Goal: Task Accomplishment & Management: Manage account settings

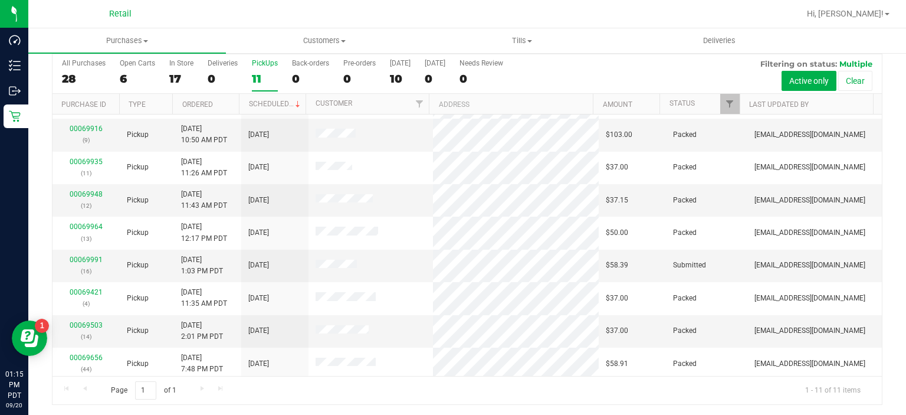
scroll to position [95, 0]
click at [72, 255] on link "00069991" at bounding box center [86, 258] width 33 height 8
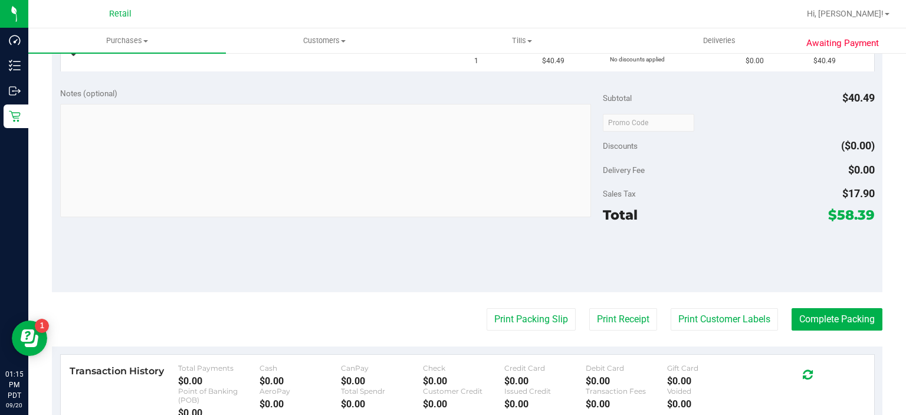
scroll to position [352, 0]
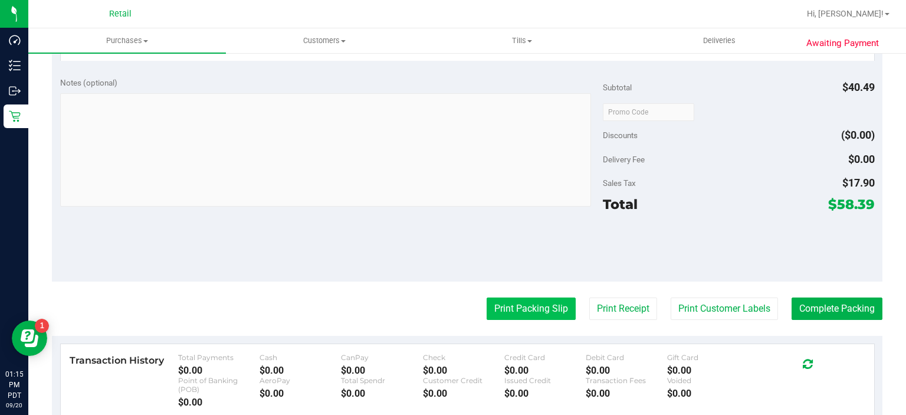
click at [510, 306] on button "Print Packing Slip" at bounding box center [531, 308] width 89 height 22
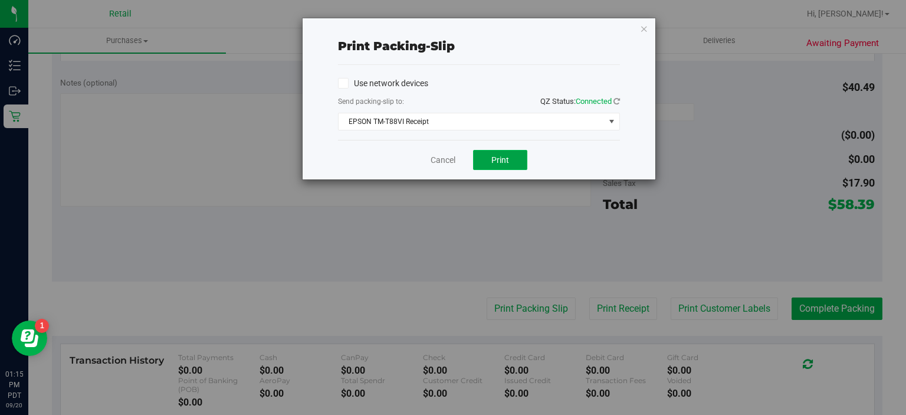
click at [500, 158] on span "Print" at bounding box center [501, 159] width 18 height 9
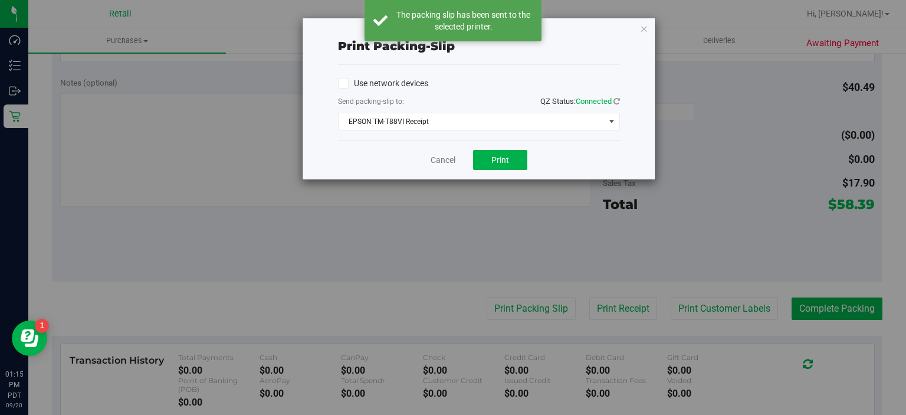
click at [659, 35] on div "Print packing-slip Use network devices Send packing-slip to: QZ Status: Connect…" at bounding box center [457, 207] width 915 height 415
click at [644, 31] on icon "button" at bounding box center [644, 28] width 8 height 14
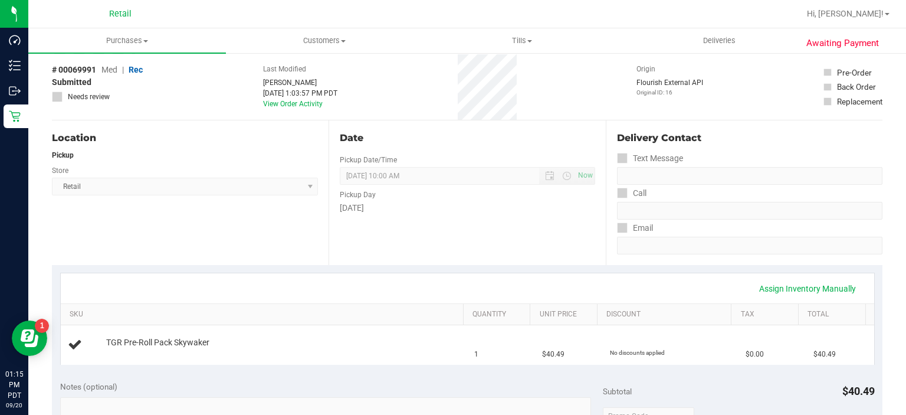
scroll to position [0, 0]
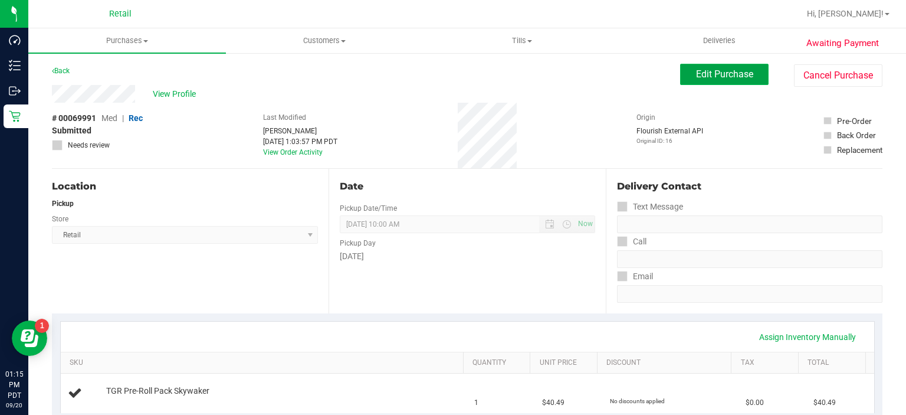
click at [706, 67] on button "Edit Purchase" at bounding box center [724, 74] width 89 height 21
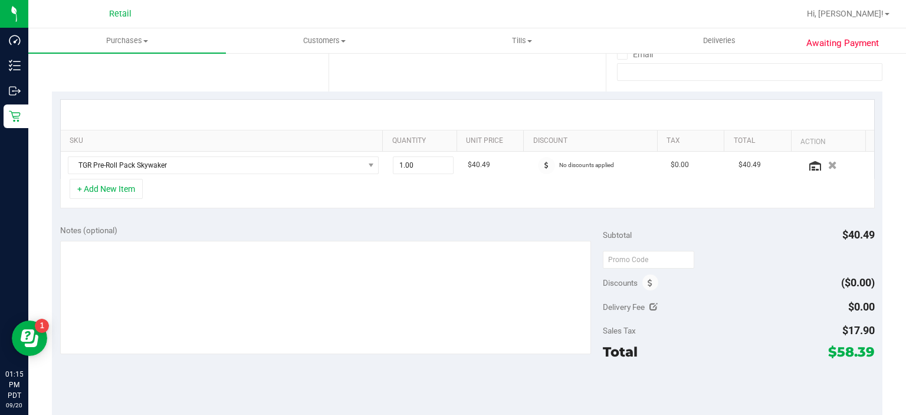
scroll to position [224, 0]
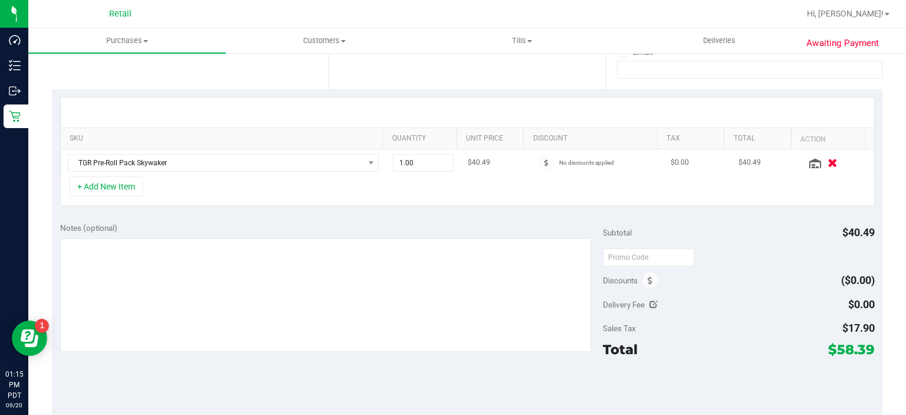
click at [828, 159] on icon "button" at bounding box center [833, 162] width 10 height 9
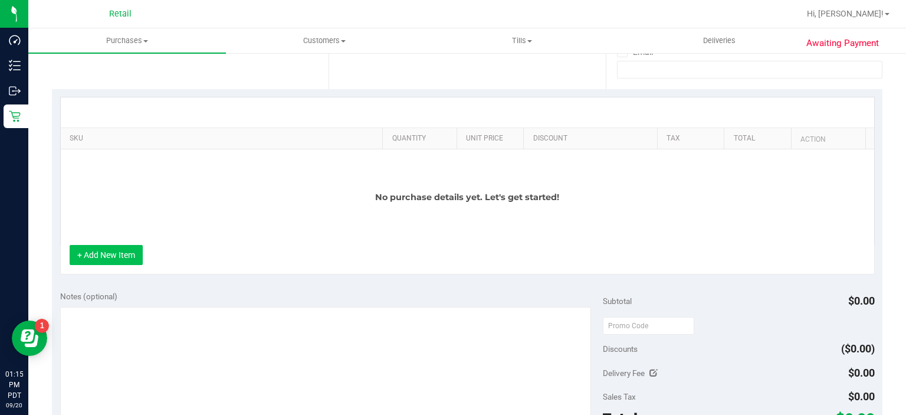
click at [97, 255] on button "+ Add New Item" at bounding box center [106, 255] width 73 height 20
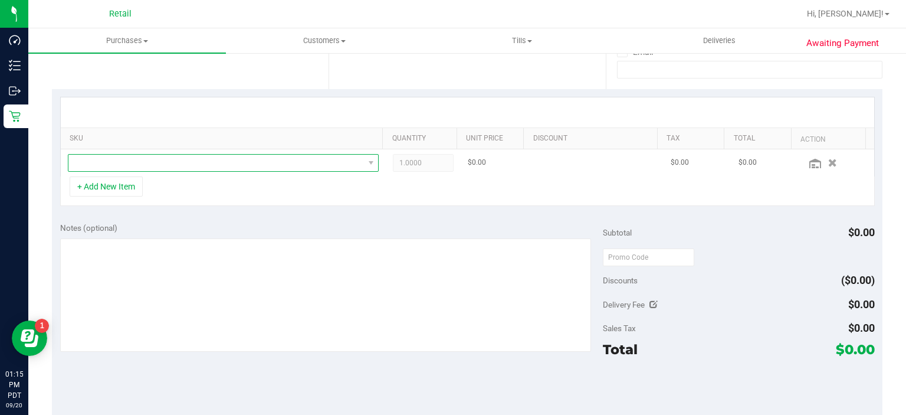
click at [267, 158] on span "NO DATA FOUND" at bounding box center [216, 163] width 296 height 17
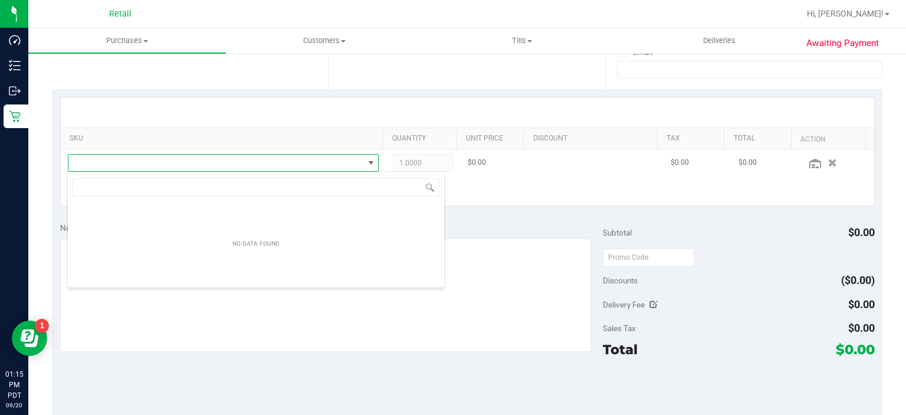
scroll to position [17, 304]
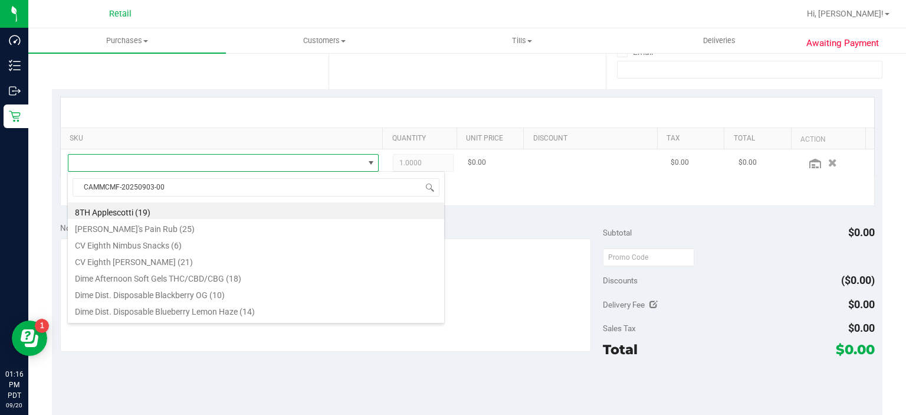
type input "CAMMCMF-20250903-006"
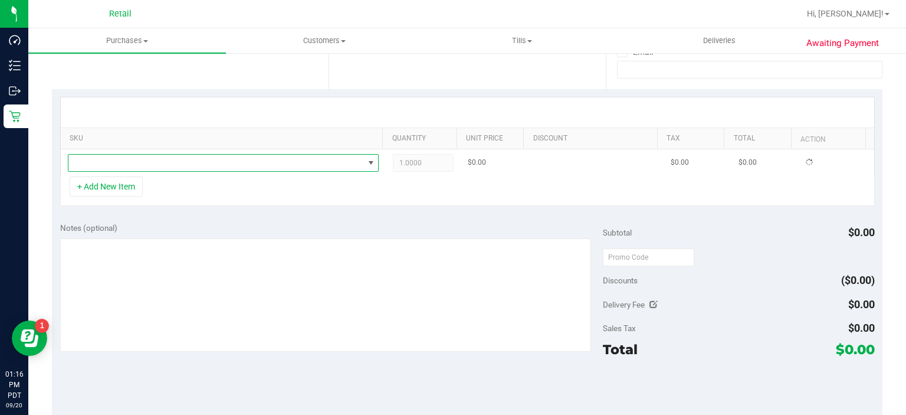
click at [237, 157] on span at bounding box center [216, 163] width 296 height 17
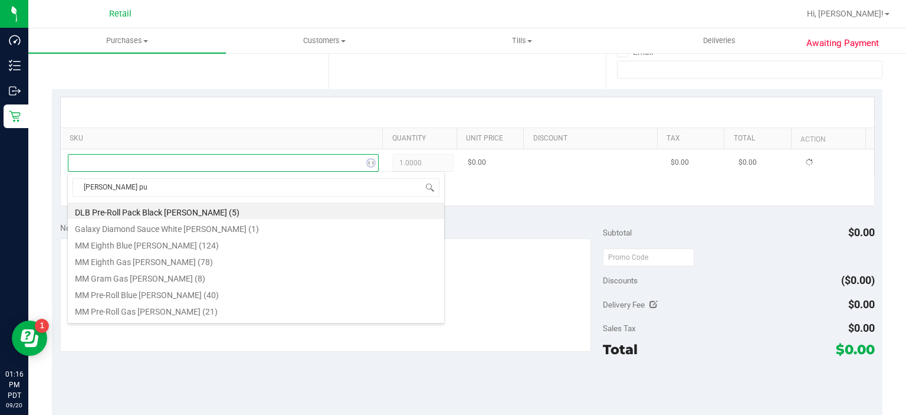
type input "[PERSON_NAME] pun"
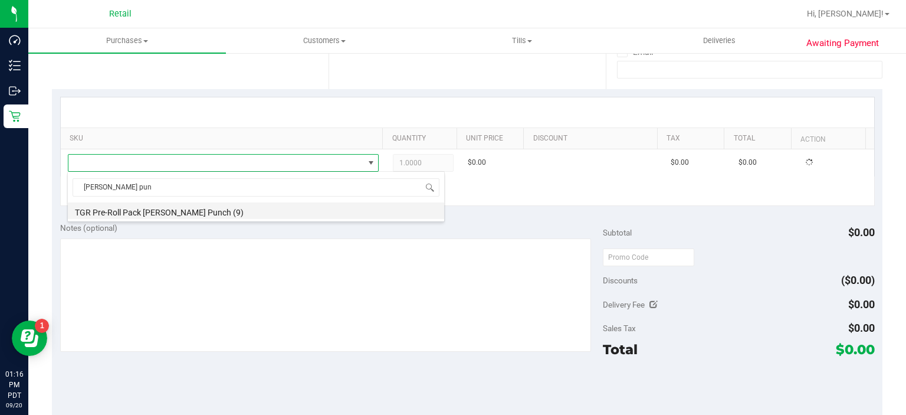
click at [241, 211] on li "TGR Pre-Roll Pack [PERSON_NAME] Punch (9)" at bounding box center [256, 210] width 376 height 17
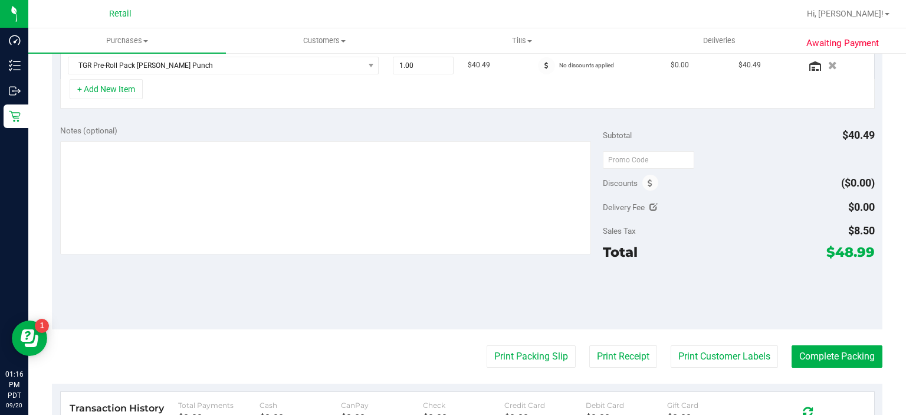
scroll to position [333, 0]
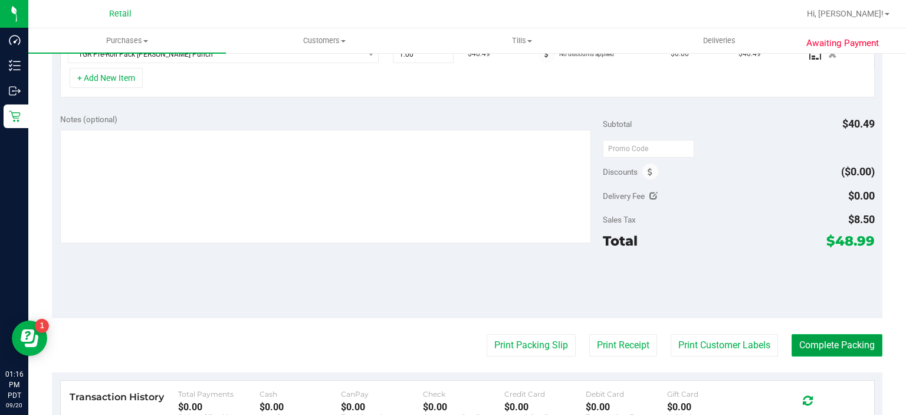
click at [820, 340] on button "Complete Packing" at bounding box center [837, 345] width 91 height 22
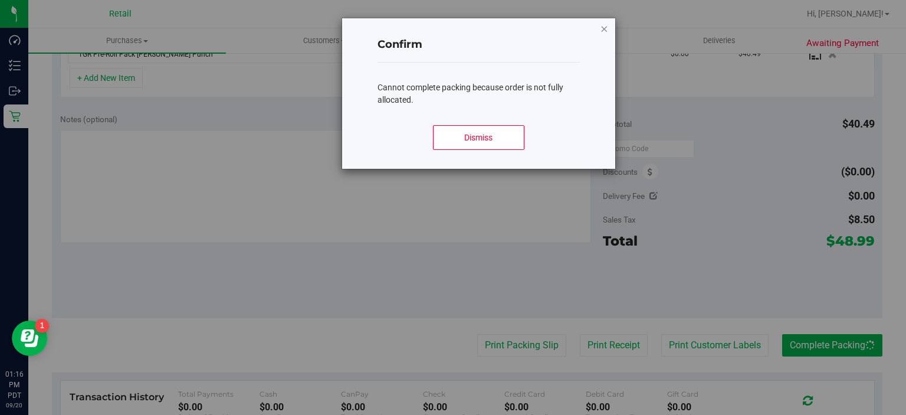
click at [603, 28] on icon "Close modal" at bounding box center [605, 28] width 8 height 14
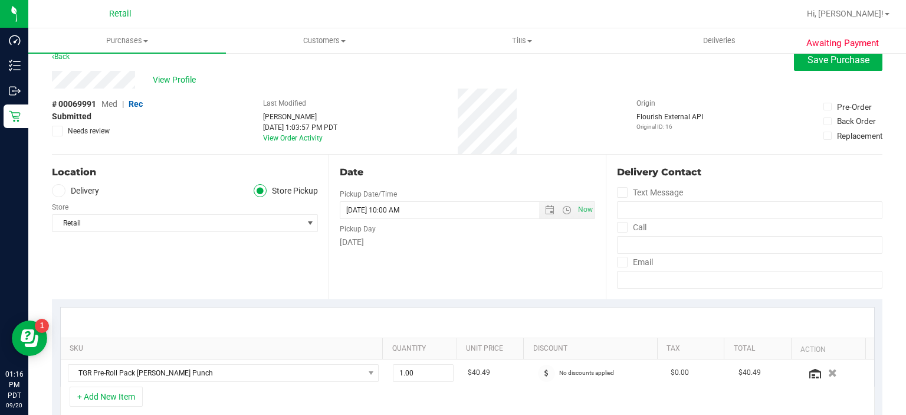
scroll to position [0, 0]
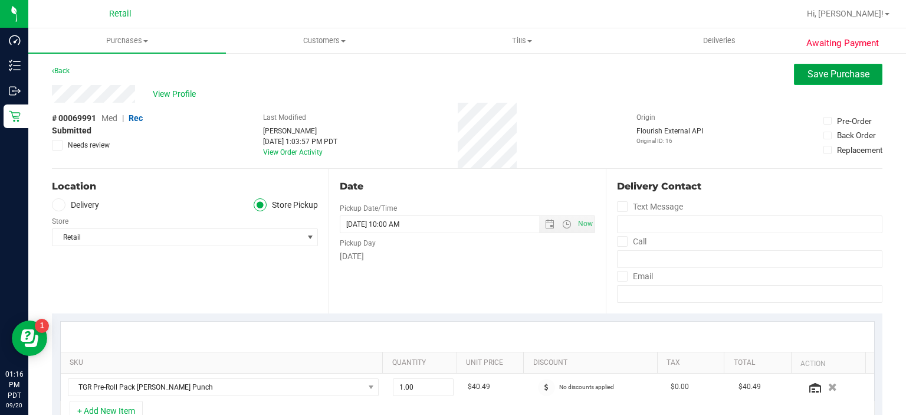
click at [821, 76] on span "Save Purchase" at bounding box center [839, 73] width 62 height 11
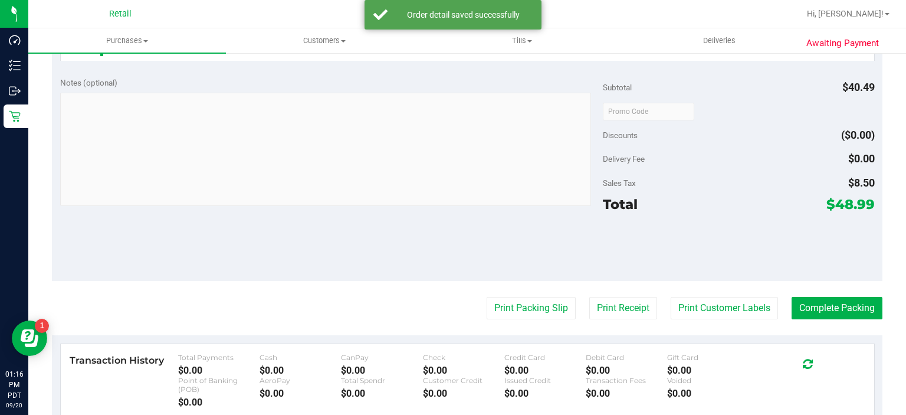
scroll to position [385, 0]
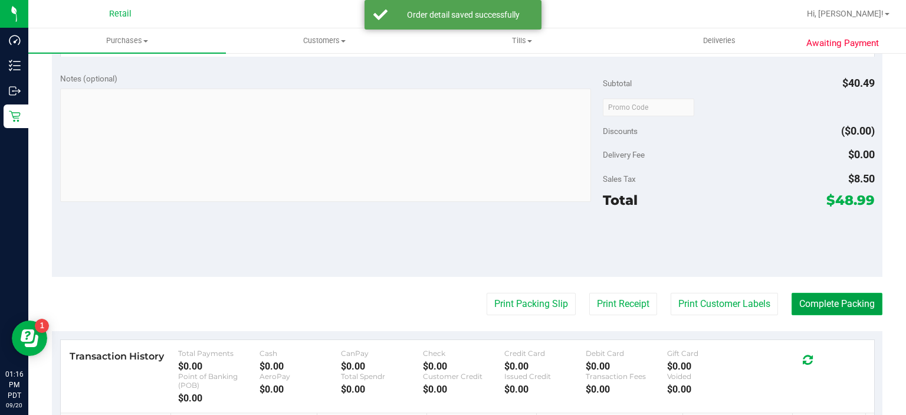
click at [824, 297] on button "Complete Packing" at bounding box center [837, 304] width 91 height 22
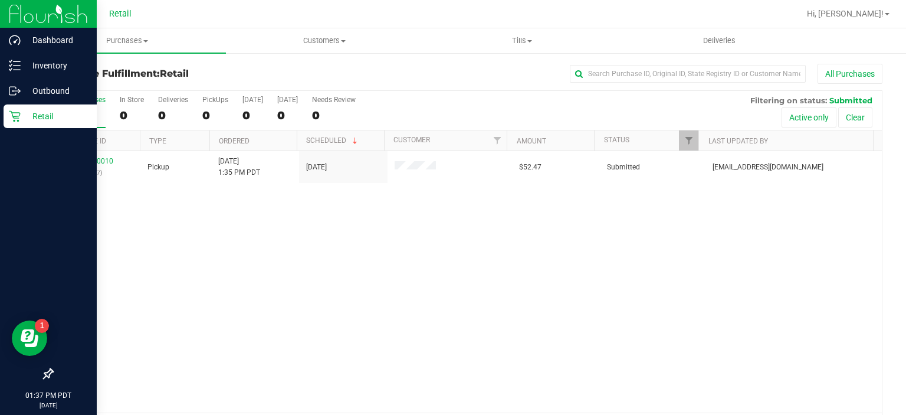
click at [14, 114] on icon at bounding box center [15, 116] width 12 height 12
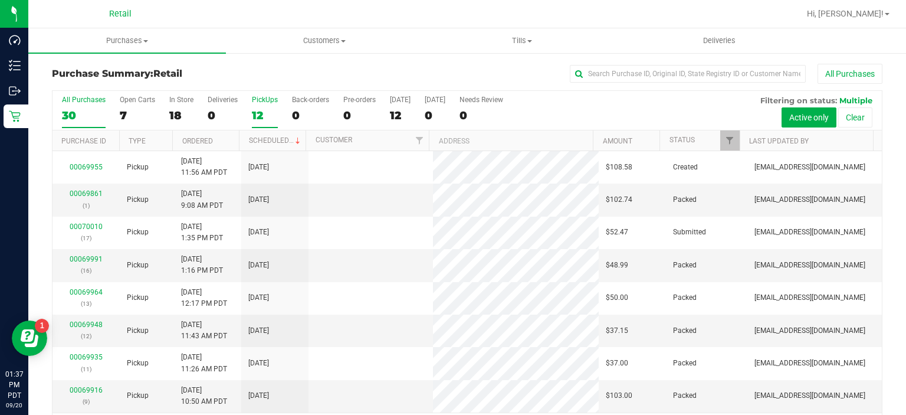
click at [262, 99] on div "PickUps" at bounding box center [265, 100] width 26 height 8
click at [0, 0] on input "PickUps 12" at bounding box center [0, 0] width 0 height 0
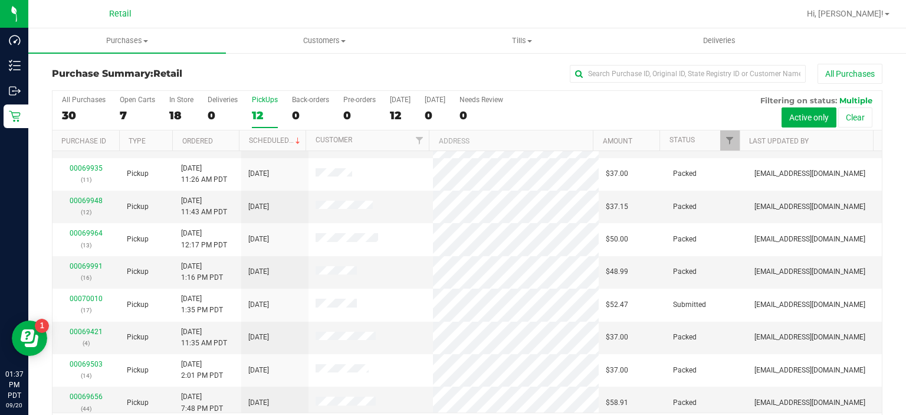
scroll to position [129, 0]
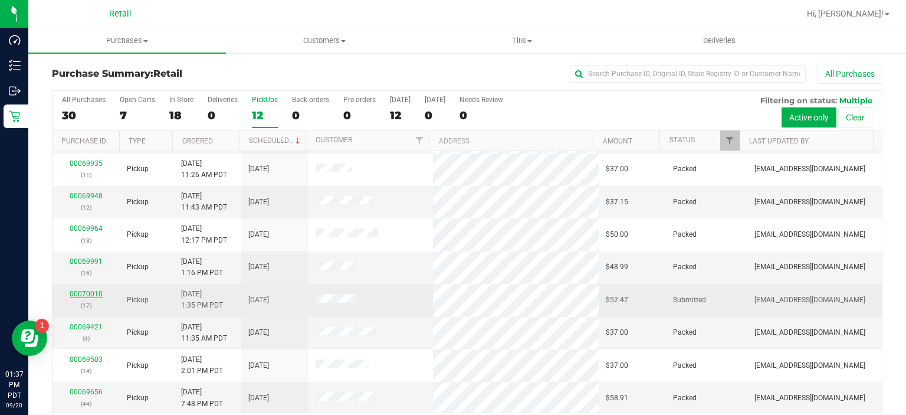
click at [77, 290] on link "00070010" at bounding box center [86, 294] width 33 height 8
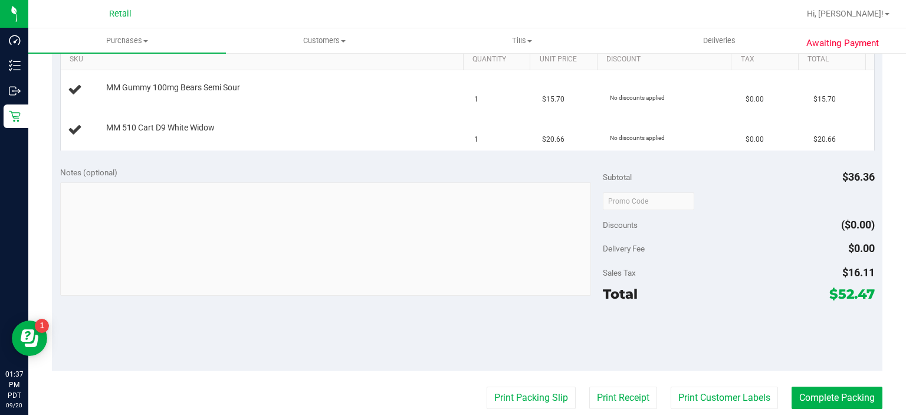
click at [612, 347] on div at bounding box center [738, 336] width 271 height 53
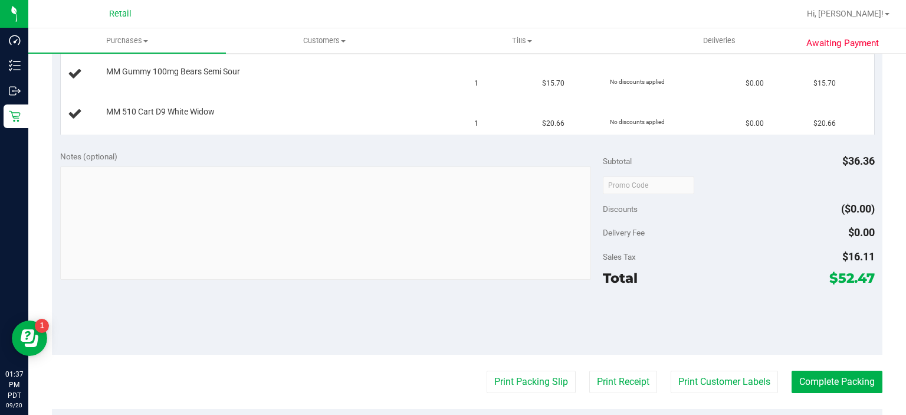
scroll to position [328, 0]
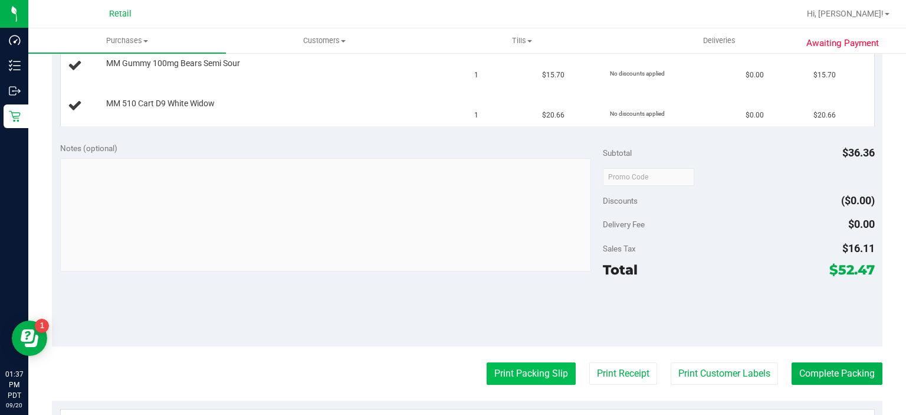
click at [508, 374] on button "Print Packing Slip" at bounding box center [531, 373] width 89 height 22
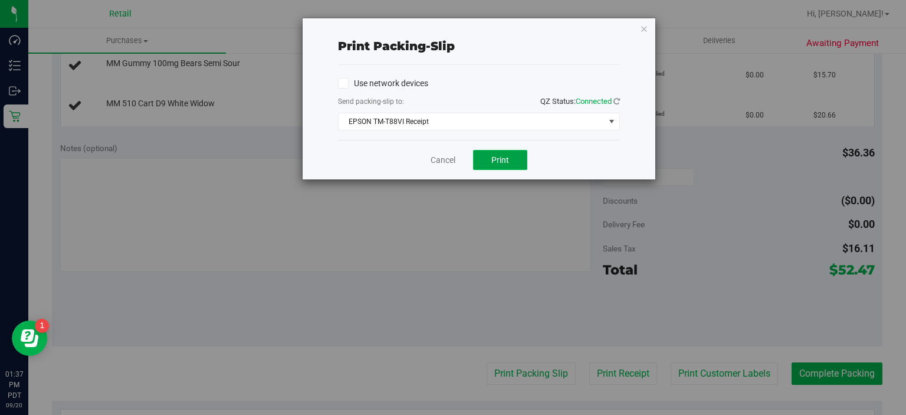
click at [498, 153] on button "Print" at bounding box center [500, 160] width 54 height 20
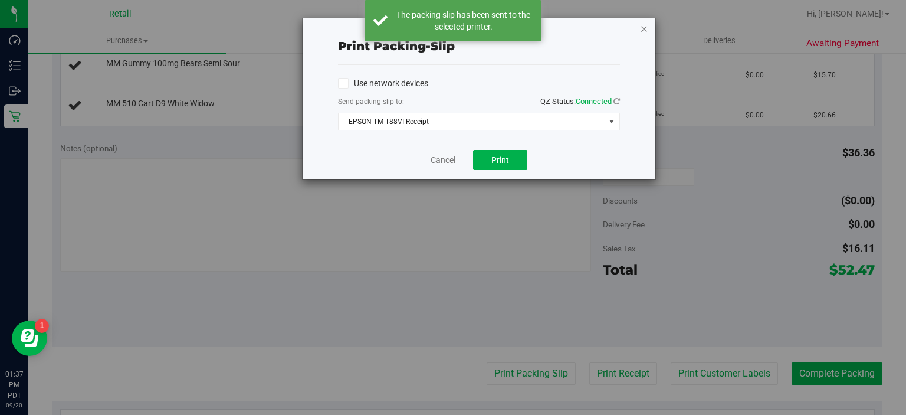
click at [647, 29] on icon "button" at bounding box center [644, 28] width 8 height 14
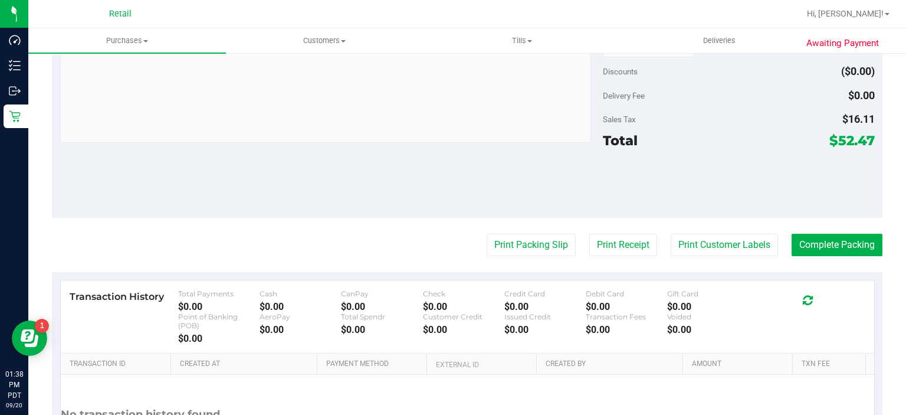
scroll to position [561, 0]
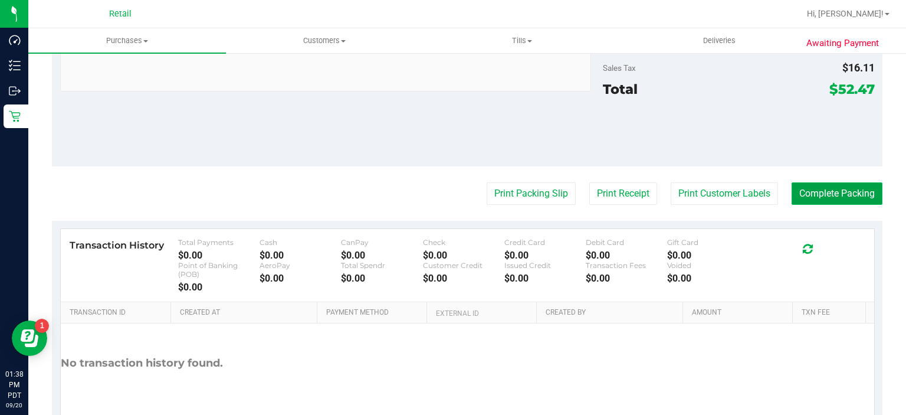
click at [824, 190] on button "Complete Packing" at bounding box center [837, 193] width 91 height 22
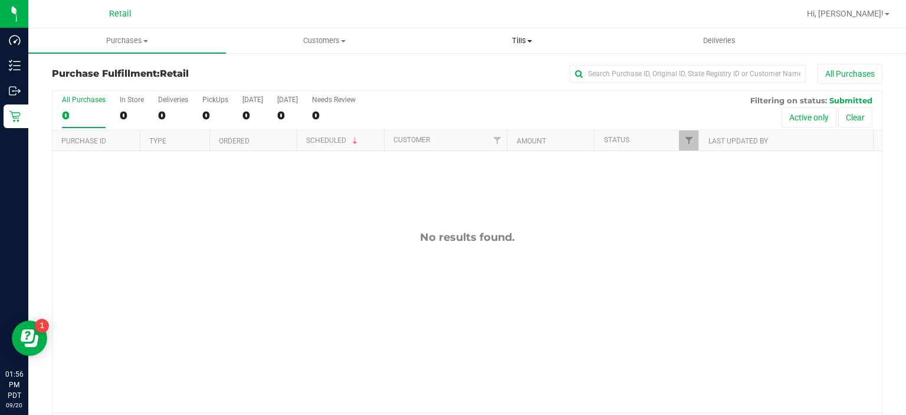
click at [526, 40] on span "Tills" at bounding box center [522, 40] width 197 height 11
click at [472, 71] on span "Manage tills" at bounding box center [464, 71] width 80 height 10
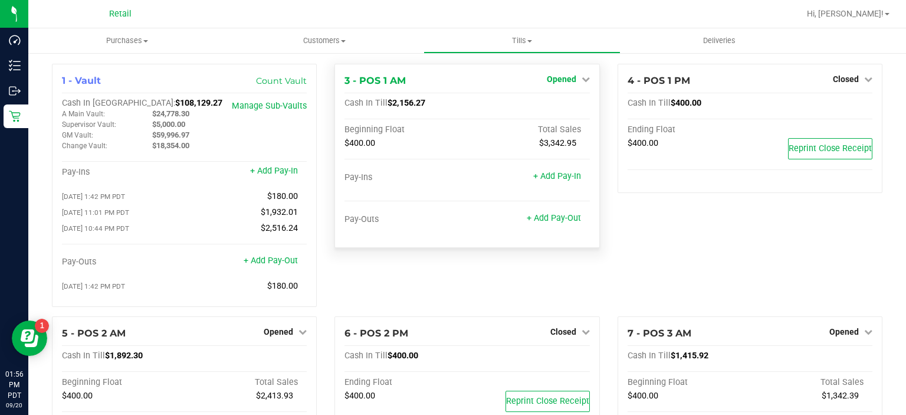
click at [559, 78] on span "Opened" at bounding box center [562, 78] width 30 height 9
click at [555, 101] on link "Close Till" at bounding box center [563, 103] width 32 height 9
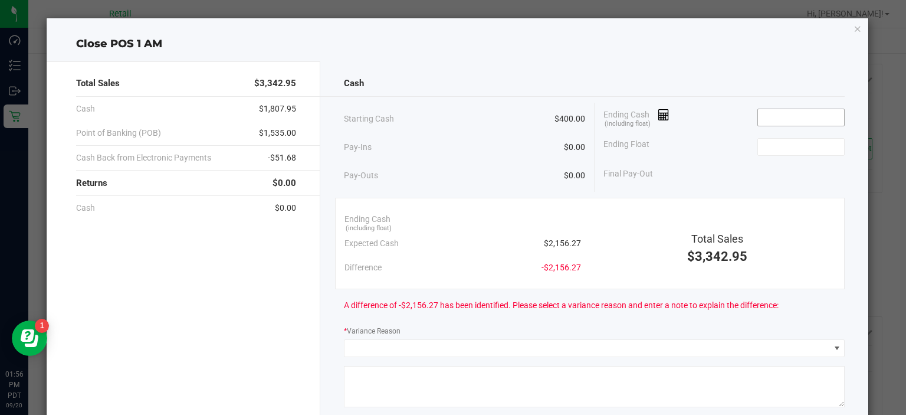
click at [782, 114] on input at bounding box center [801, 117] width 87 height 17
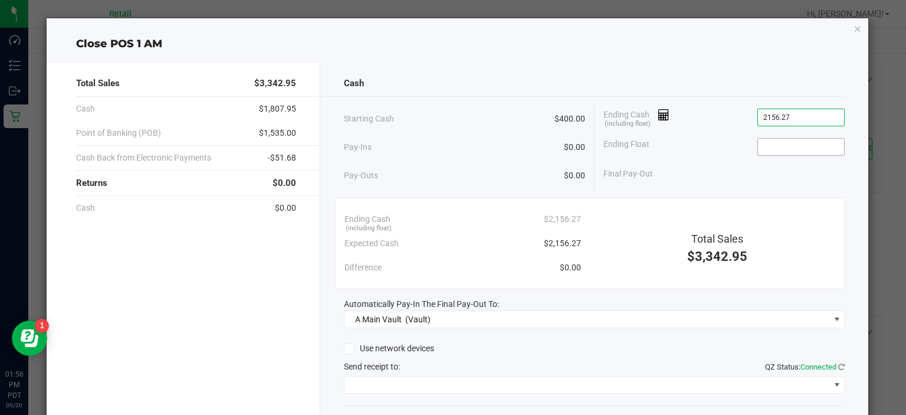
click at [769, 148] on input at bounding box center [801, 147] width 87 height 17
type input "$2,156.27"
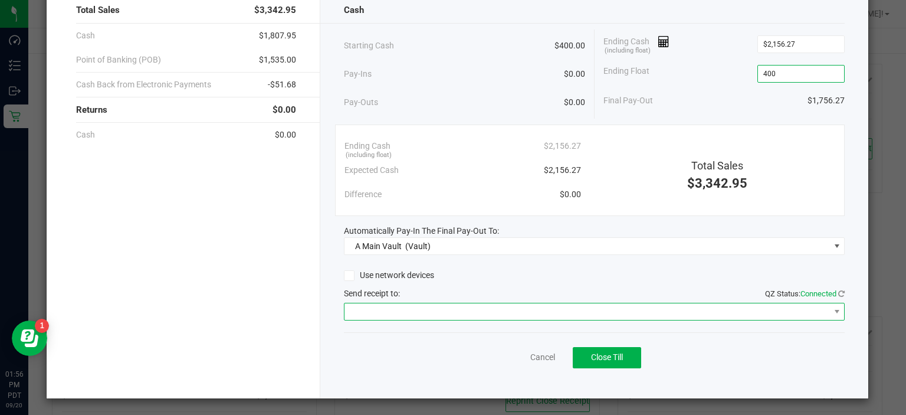
click at [437, 303] on span at bounding box center [587, 311] width 485 height 17
type input "$400.00"
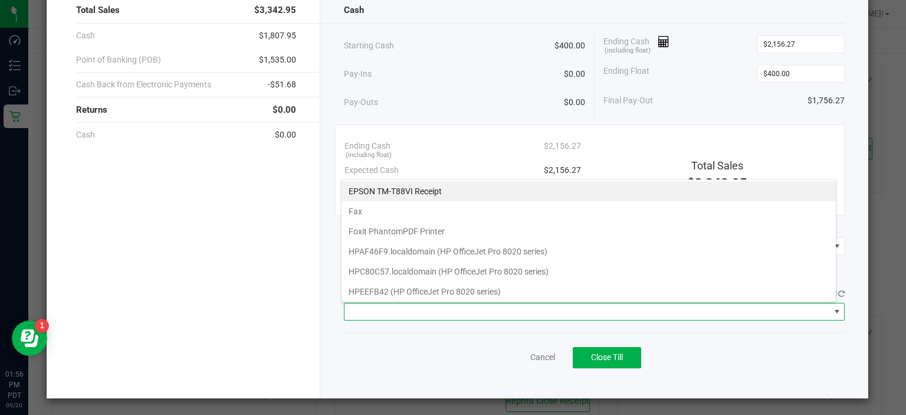
scroll to position [17, 496]
click at [432, 184] on Receipt "EPSON TM-T88VI Receipt" at bounding box center [589, 191] width 495 height 20
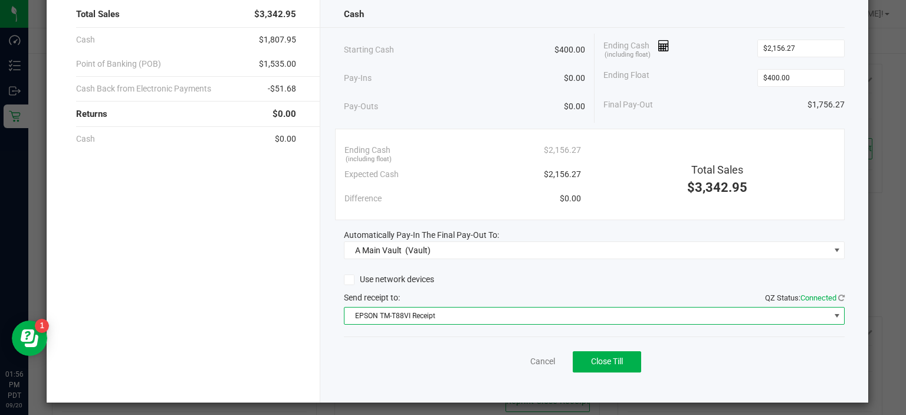
scroll to position [71, 0]
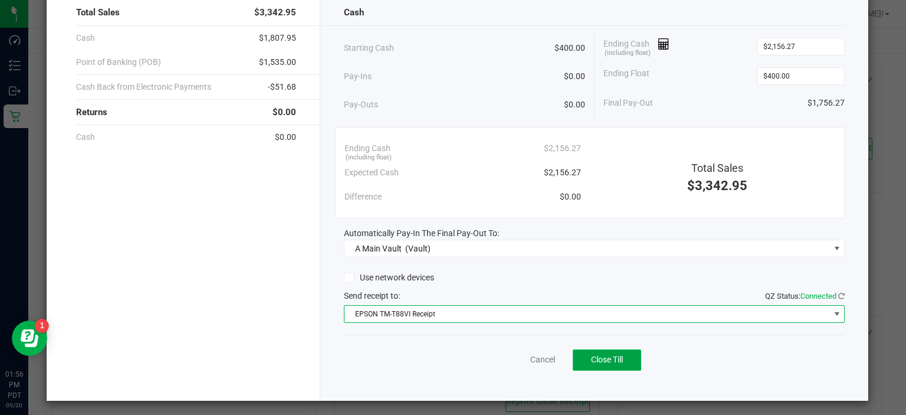
click at [600, 355] on span "Close Till" at bounding box center [607, 359] width 32 height 9
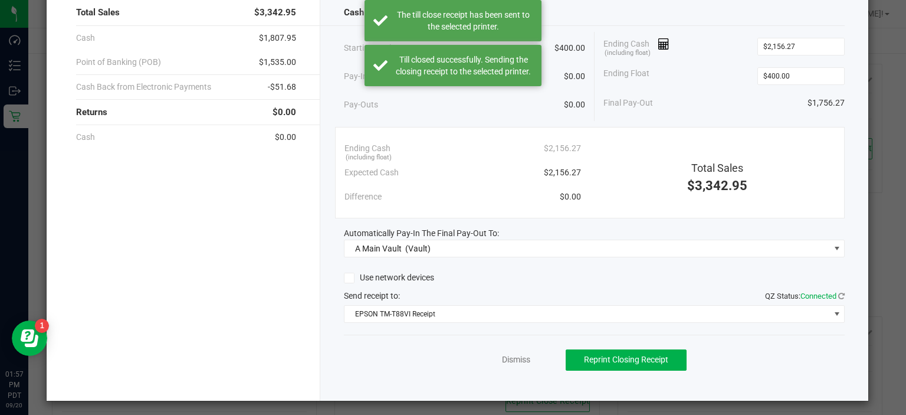
scroll to position [0, 0]
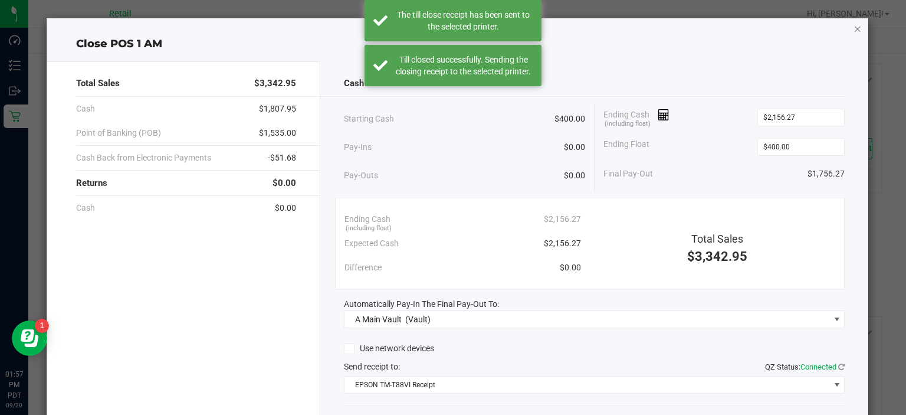
click at [854, 32] on icon "button" at bounding box center [858, 28] width 8 height 14
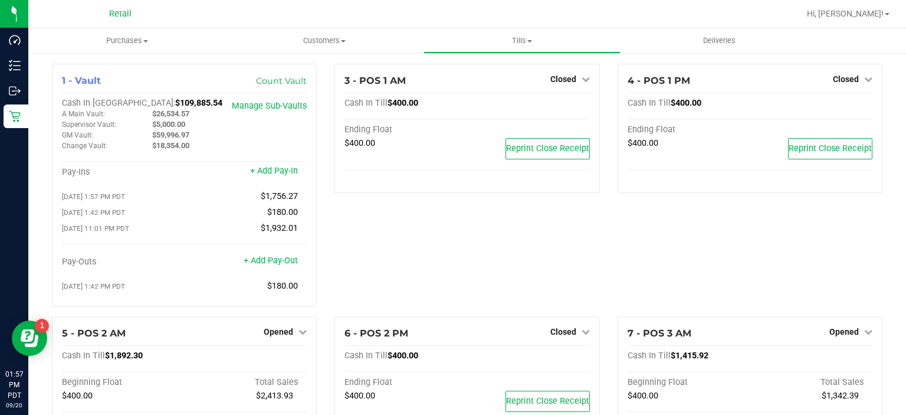
click at [872, 17] on span "Hi, [PERSON_NAME]!" at bounding box center [845, 13] width 77 height 9
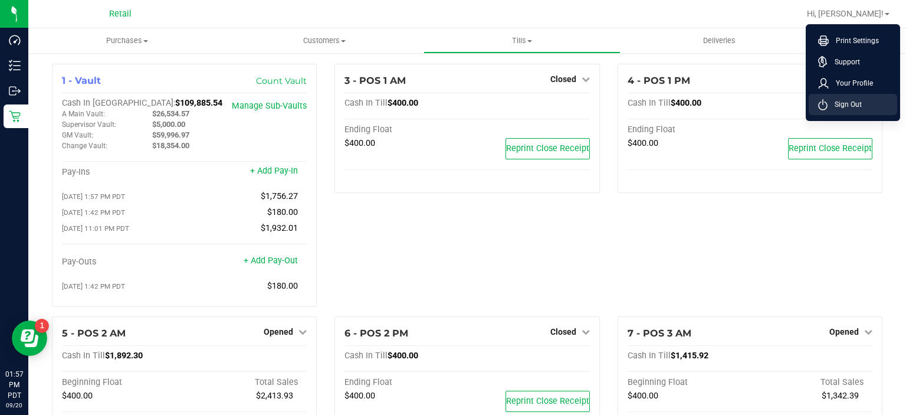
click at [856, 107] on span "Sign Out" at bounding box center [845, 105] width 34 height 12
